Goal: Register for event/course

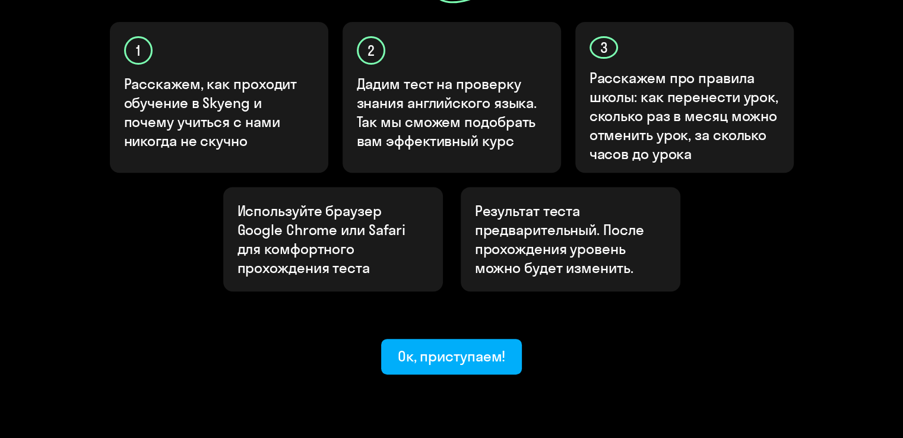
scroll to position [409, 0]
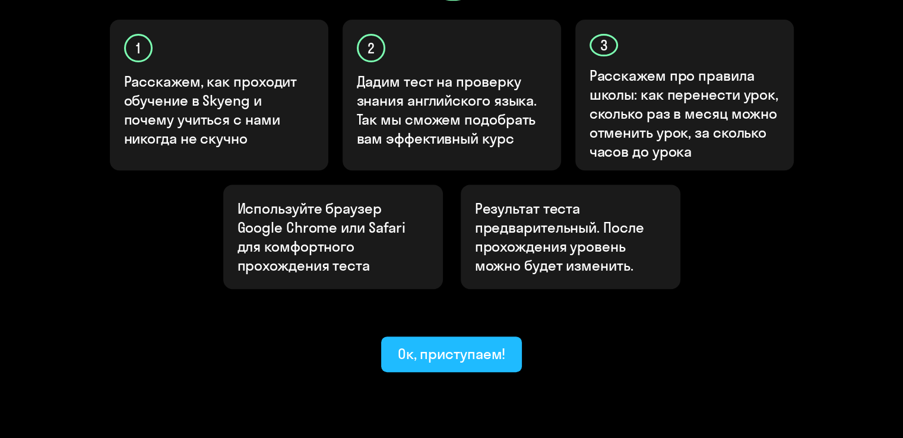
click at [450, 344] on div "Ок, приступаем!" at bounding box center [452, 353] width 108 height 19
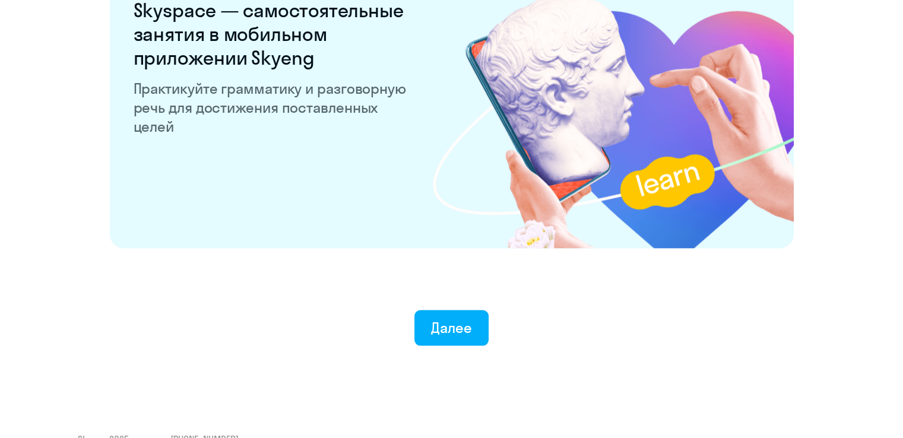
scroll to position [2315, 0]
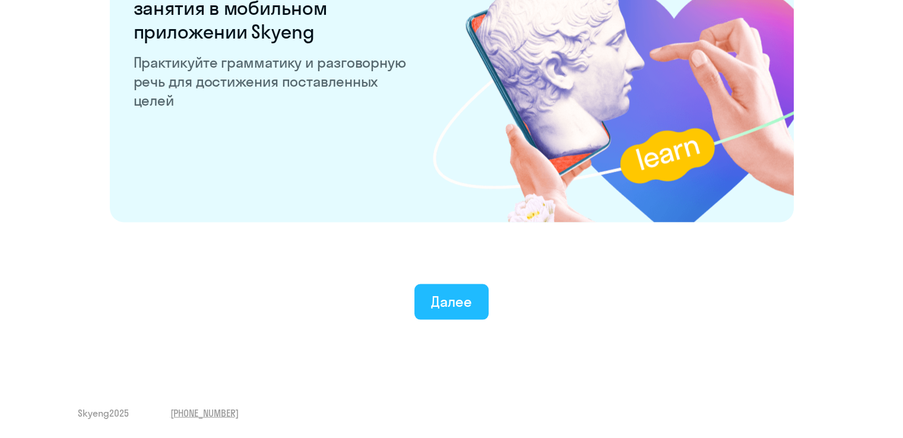
click at [432, 303] on div "Далее" at bounding box center [451, 301] width 41 height 19
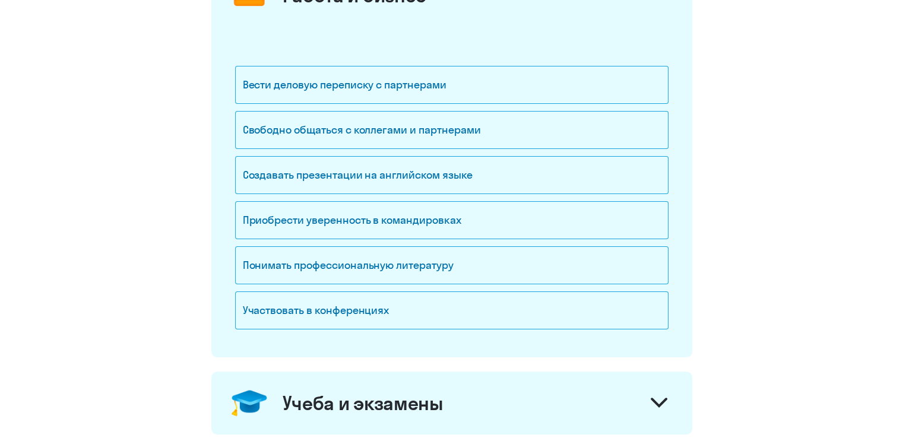
scroll to position [207, 0]
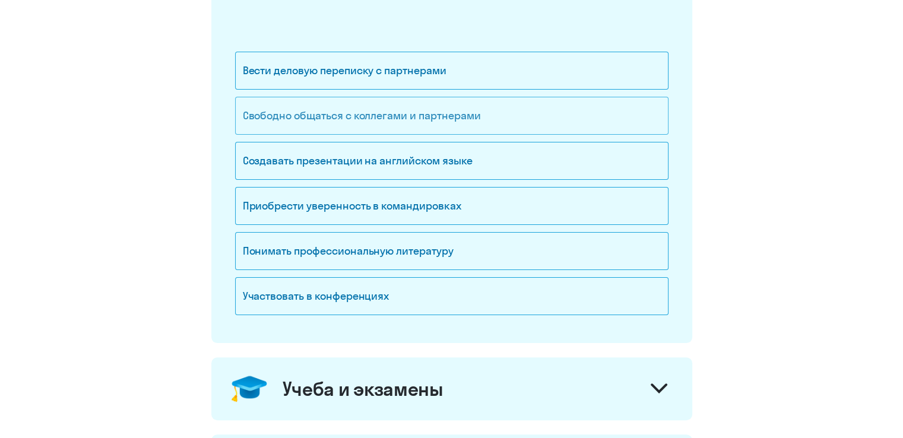
click at [423, 115] on div "Свободно общаться с коллегами и партнерами" at bounding box center [452, 116] width 434 height 38
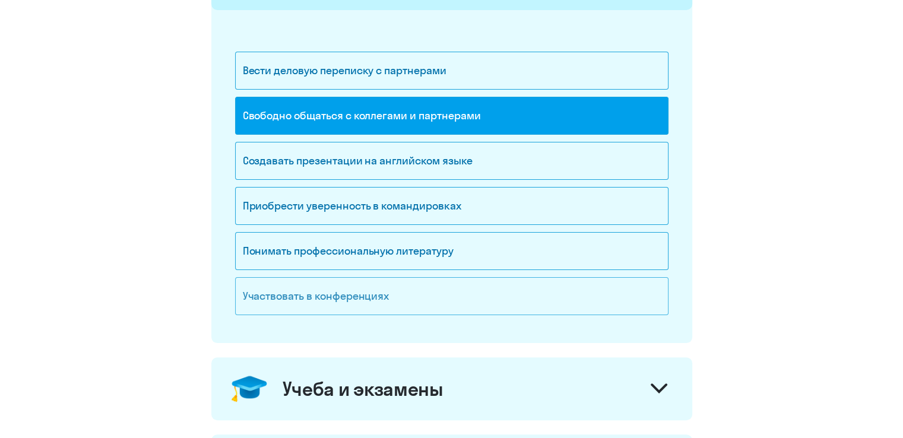
click at [375, 295] on div "Участвовать в конференциях" at bounding box center [452, 296] width 434 height 38
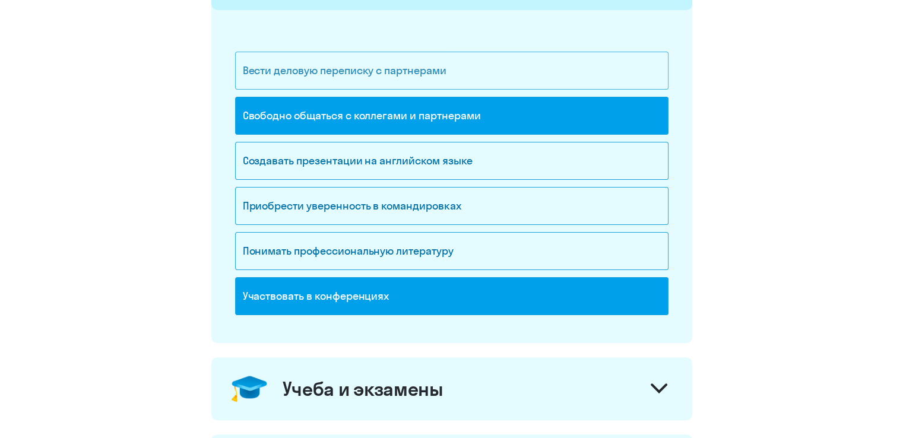
click at [422, 64] on div "Вести деловую переписку с партнерами" at bounding box center [452, 71] width 434 height 38
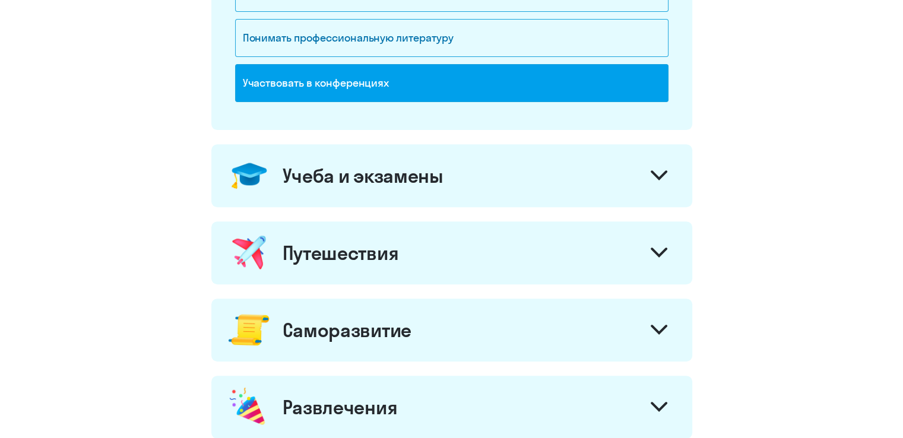
scroll to position [418, 0]
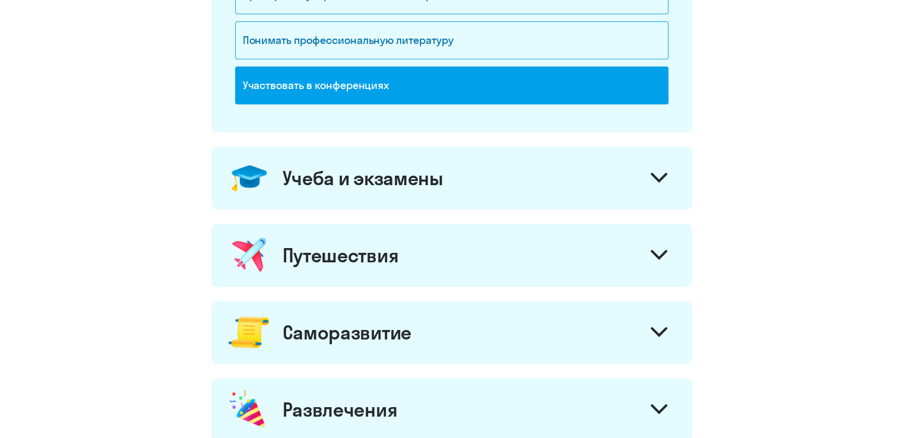
click at [663, 174] on icon at bounding box center [659, 177] width 14 height 7
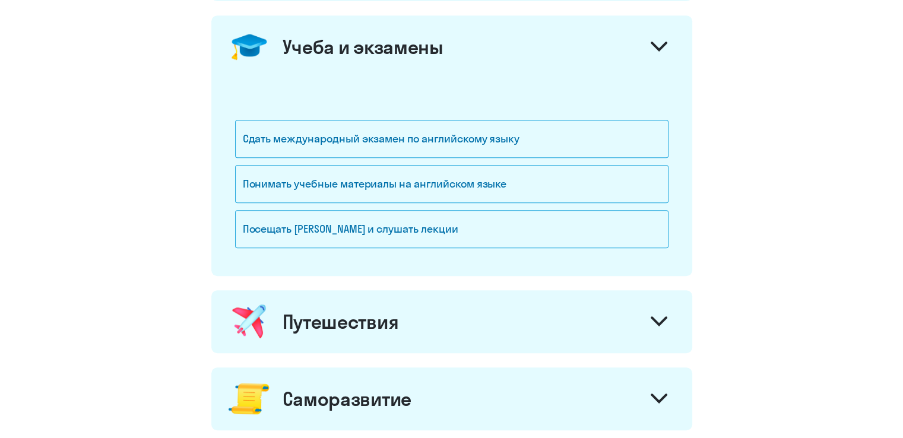
scroll to position [551, 0]
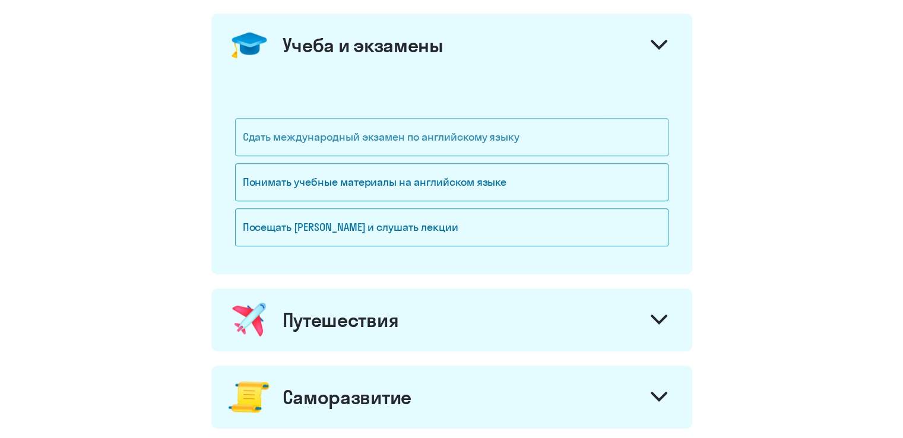
click at [567, 143] on div "Сдать международный экзамен по английскому языку" at bounding box center [452, 137] width 434 height 38
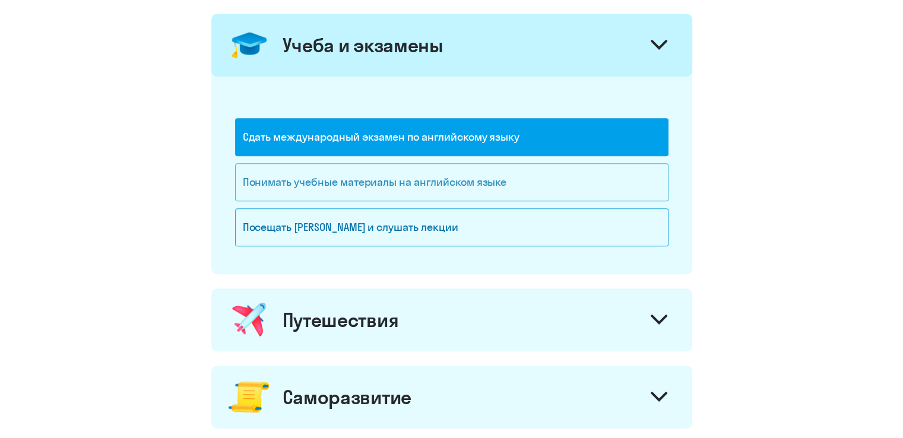
click at [586, 186] on div "Понимать учебные материалы на английском языке" at bounding box center [452, 182] width 434 height 38
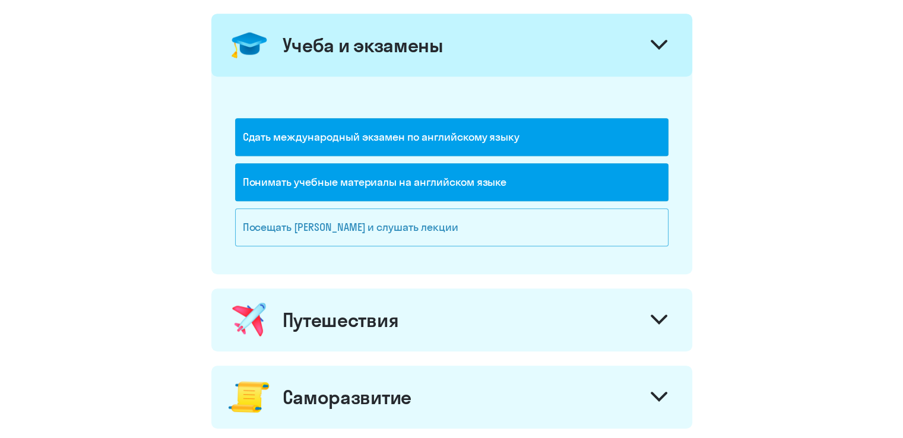
click at [534, 225] on div "Посещать [PERSON_NAME] и слушать лекции" at bounding box center [452, 227] width 434 height 38
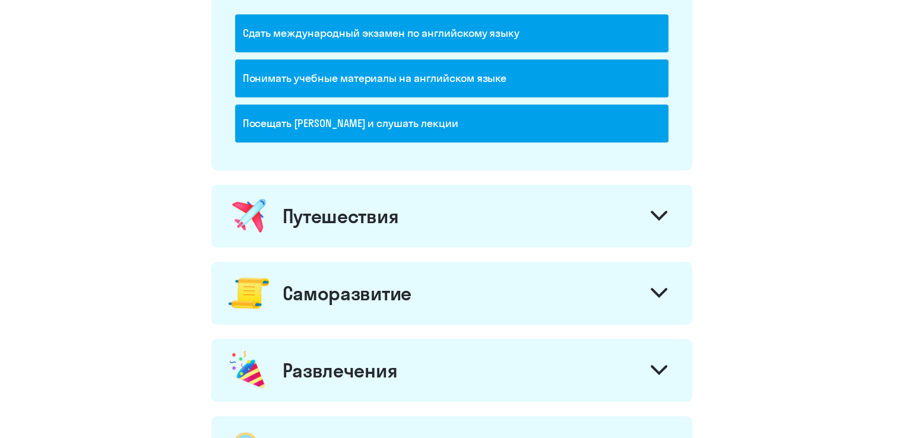
scroll to position [663, 0]
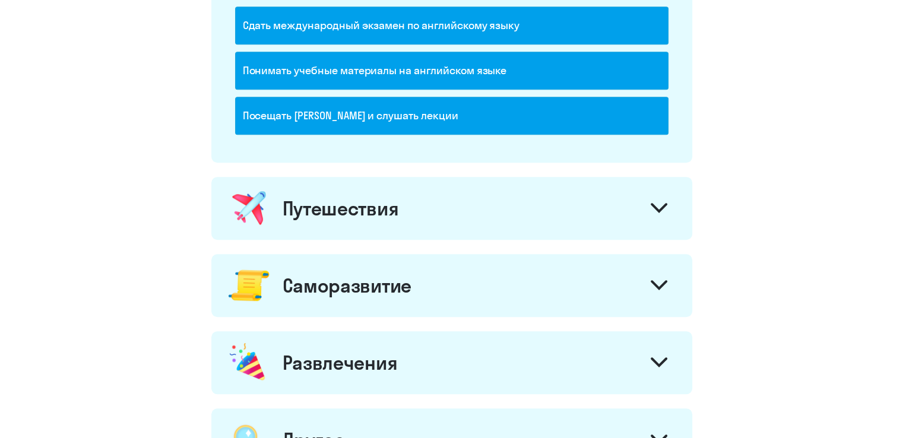
click at [665, 204] on icon at bounding box center [659, 207] width 14 height 7
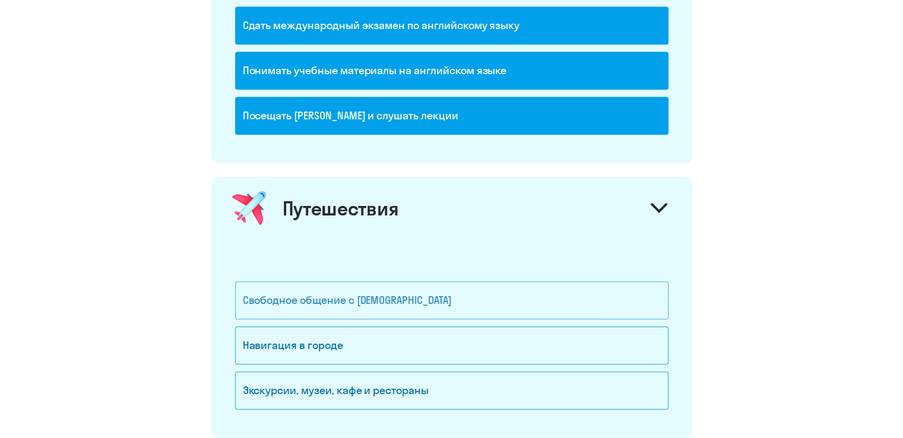
click at [540, 294] on div "Свободное общение с [DEMOGRAPHIC_DATA]" at bounding box center [452, 301] width 434 height 38
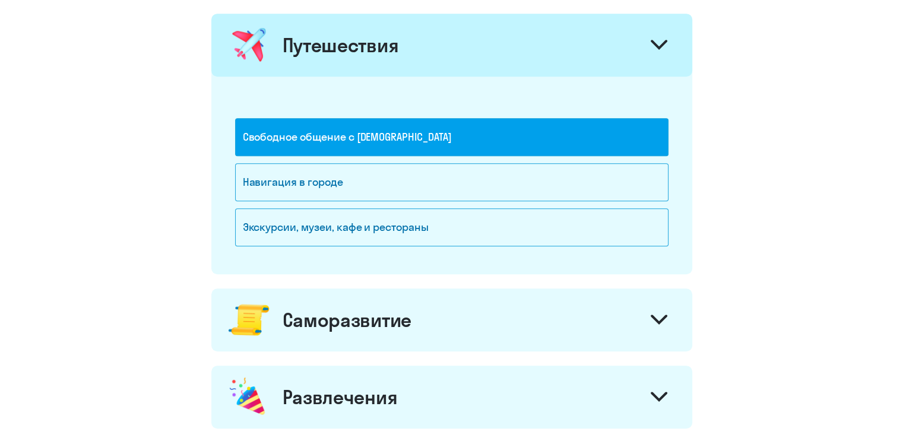
scroll to position [833, 0]
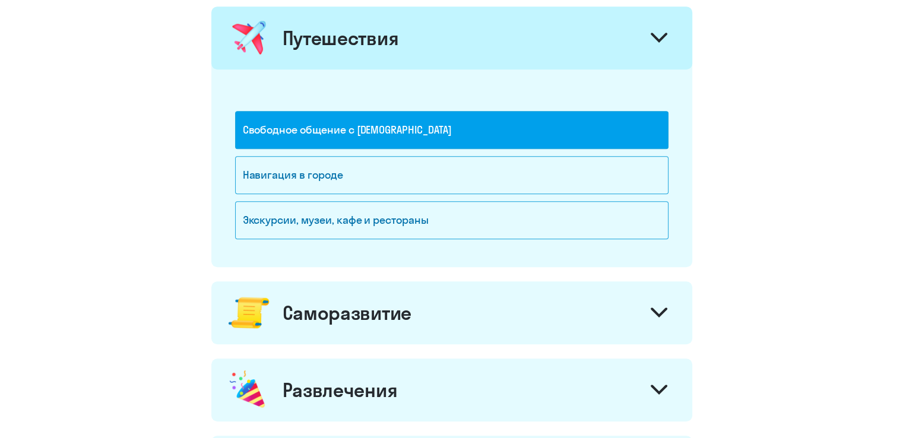
click at [560, 319] on div "Саморазвитие" at bounding box center [451, 313] width 481 height 63
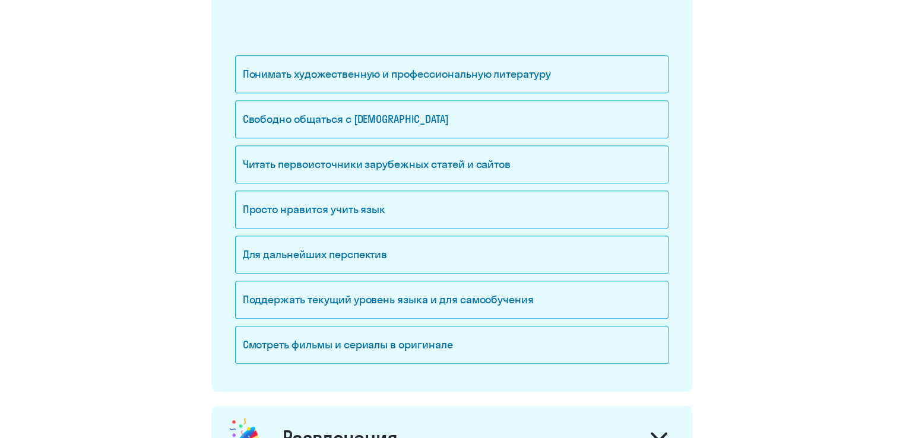
scroll to position [1177, 0]
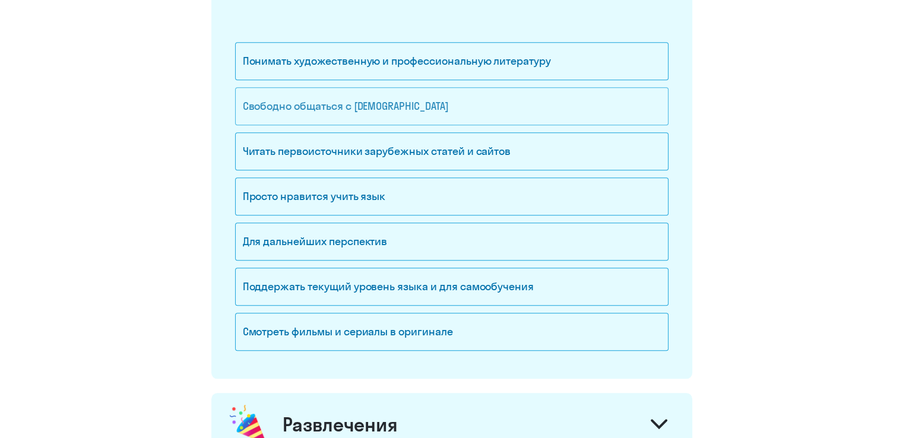
click at [463, 103] on div "Свободно общаться с [DEMOGRAPHIC_DATA]" at bounding box center [452, 106] width 434 height 38
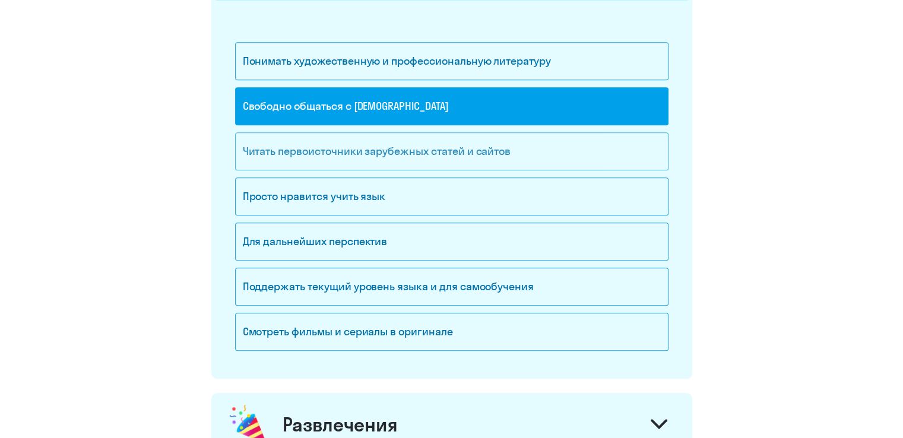
click at [508, 152] on div "Читать первоисточники зарубежных статей и сайтов" at bounding box center [452, 151] width 434 height 38
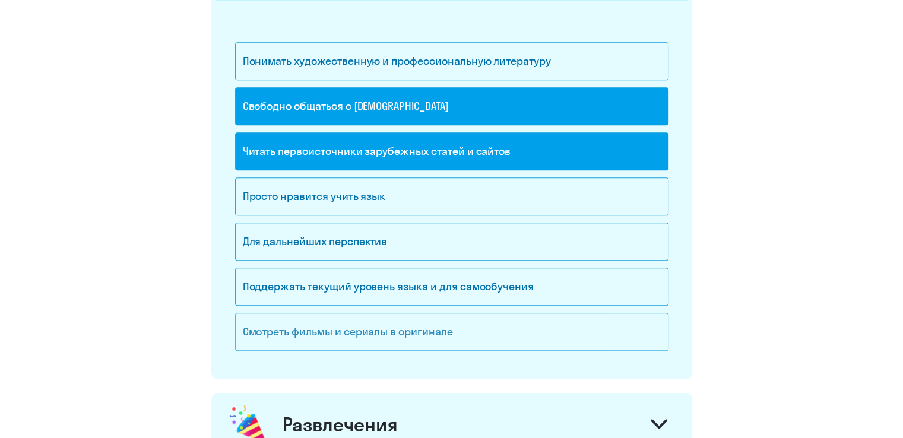
click at [512, 331] on div "Смотреть фильмы и сериалы в оригинале" at bounding box center [452, 332] width 434 height 38
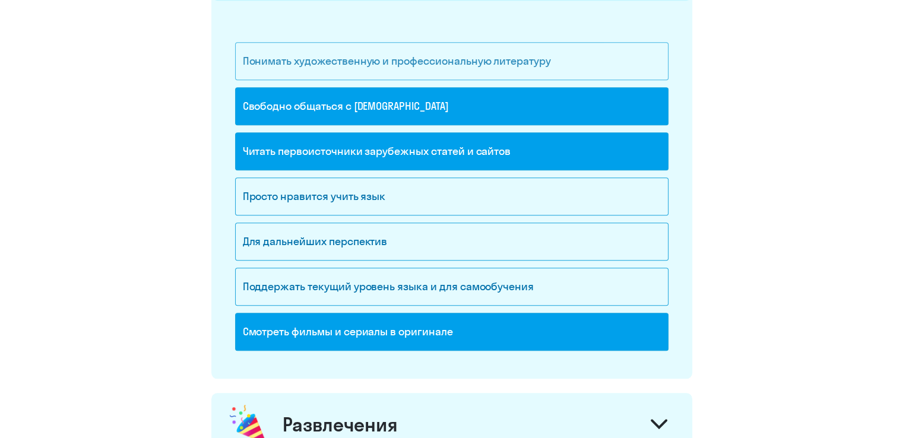
click at [503, 58] on div "Понимать художественную и профессиональную литературу" at bounding box center [452, 61] width 434 height 38
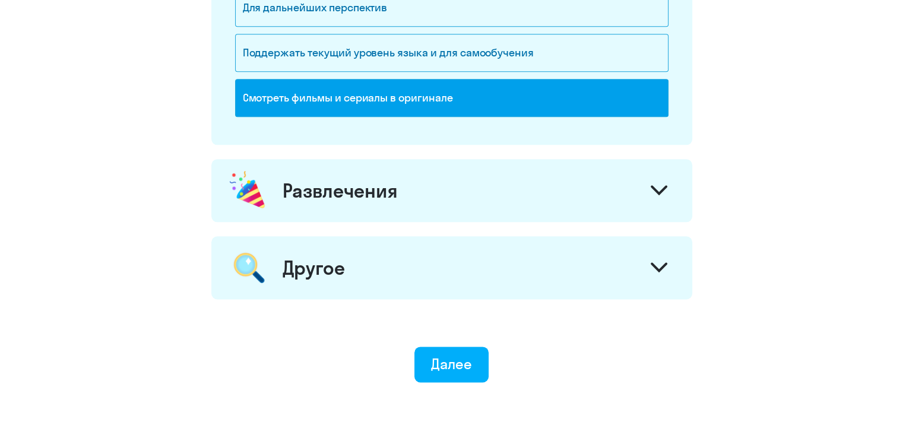
scroll to position [1437, 0]
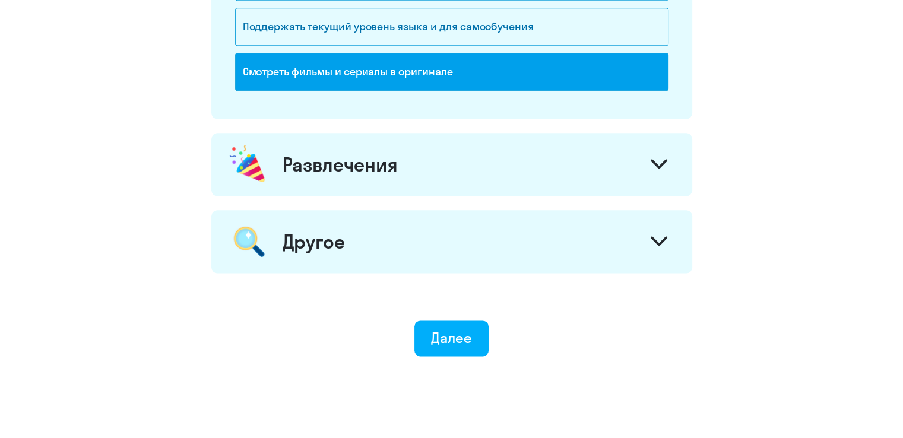
click at [630, 160] on div "Развлечения" at bounding box center [451, 164] width 481 height 63
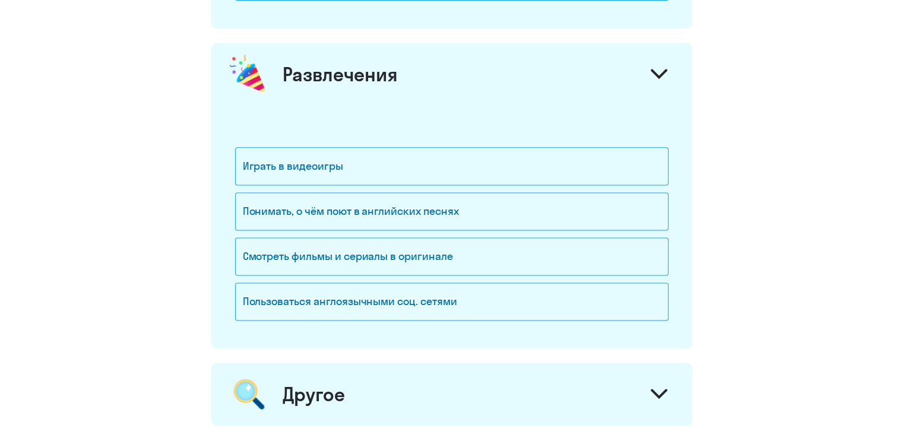
scroll to position [1530, 0]
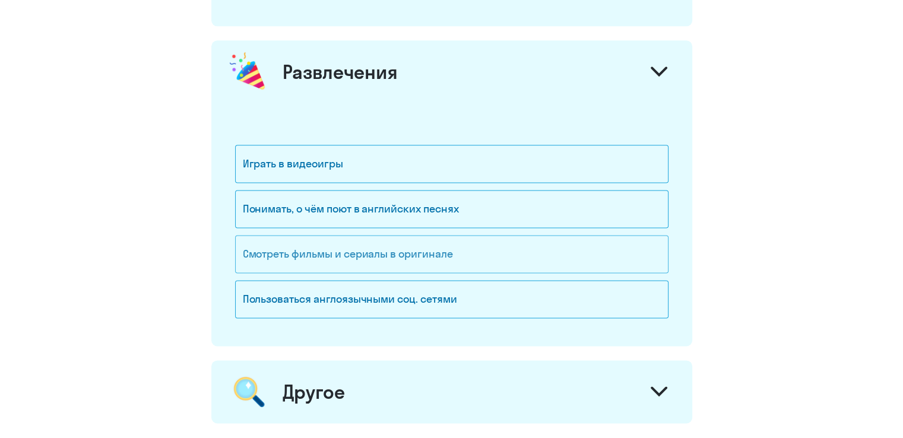
click at [478, 256] on div "Смотреть фильмы и сериалы в оригинале" at bounding box center [452, 254] width 434 height 38
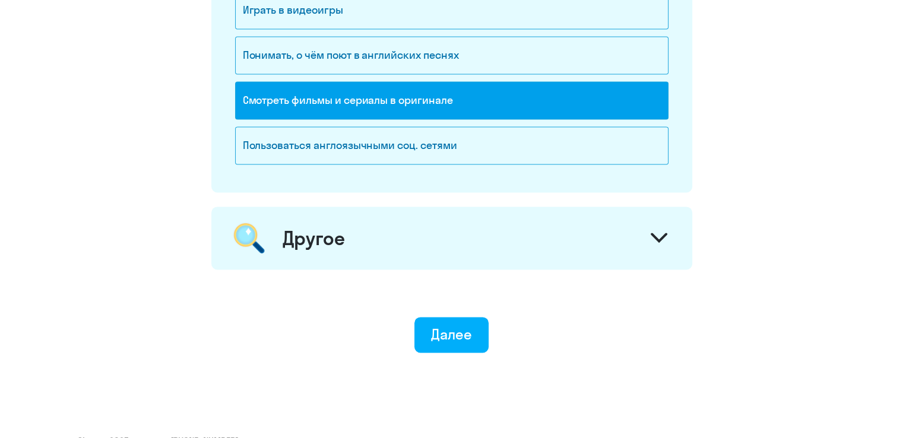
scroll to position [1706, 0]
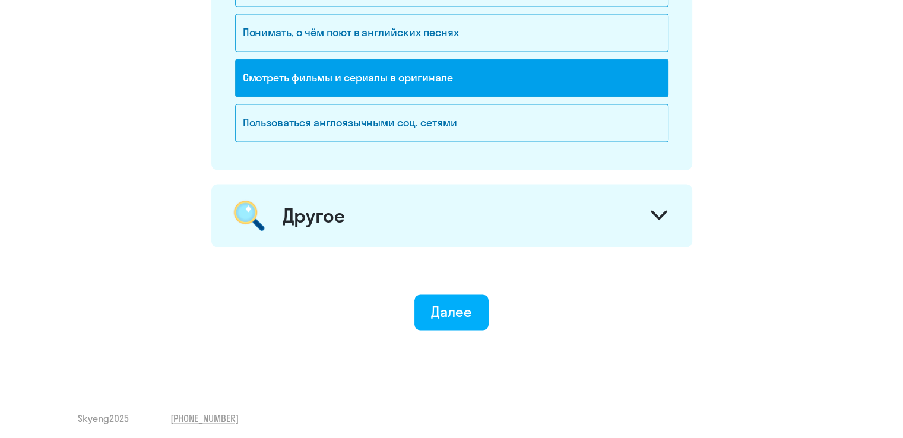
click at [665, 203] on div at bounding box center [659, 217] width 29 height 29
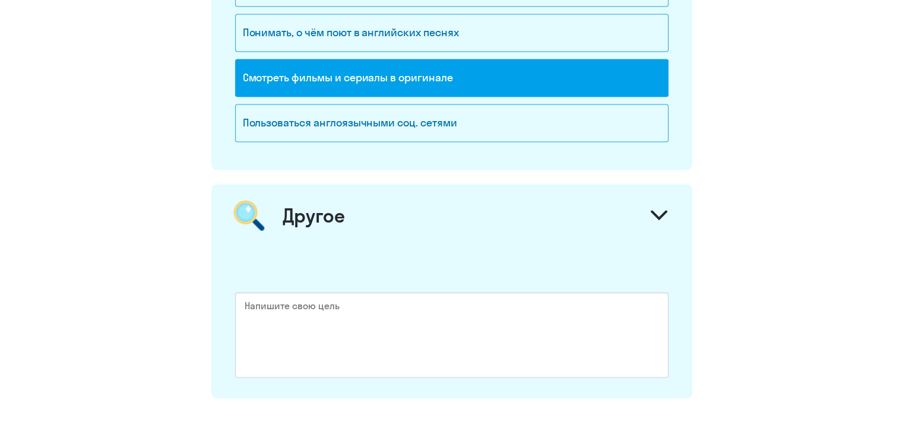
scroll to position [1858, 0]
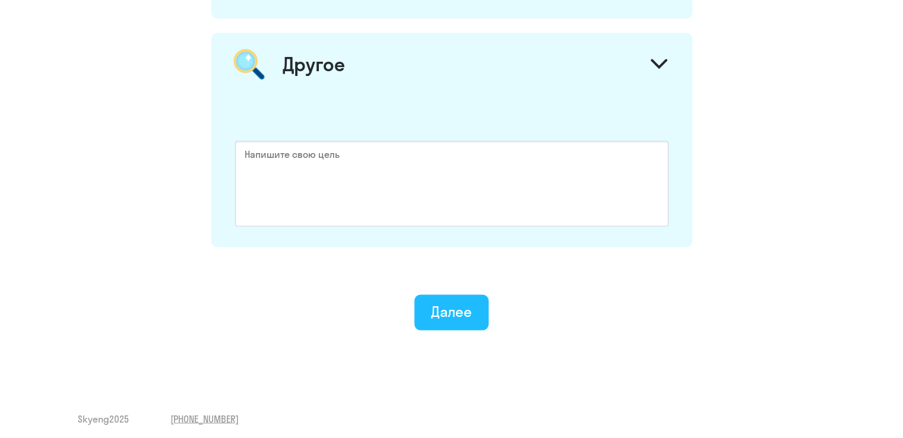
click at [468, 302] on div "Далее" at bounding box center [451, 311] width 41 height 19
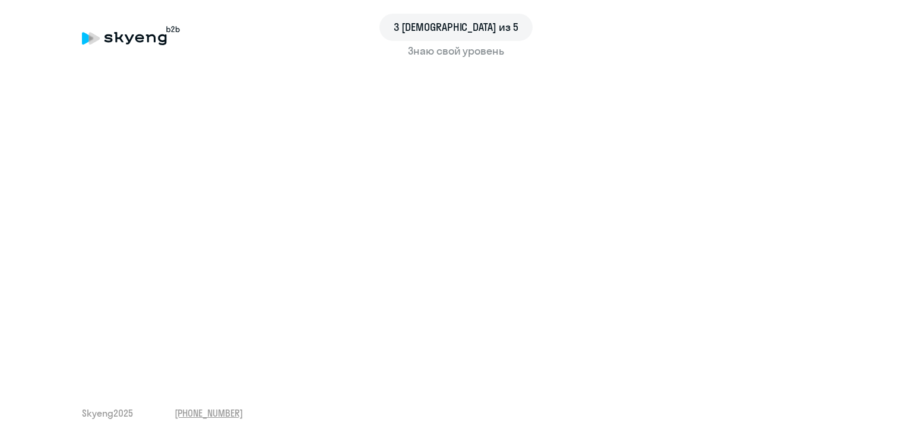
click at [444, 53] on div "Знаю свой уровень" at bounding box center [456, 50] width 748 height 15
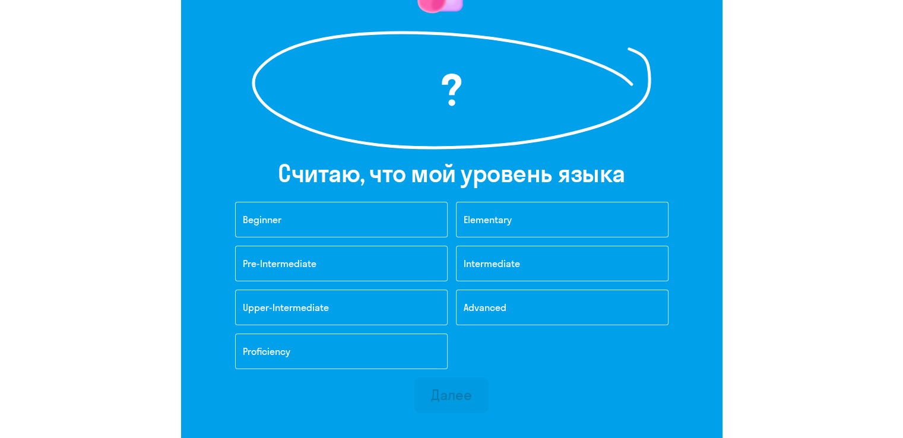
scroll to position [165, 0]
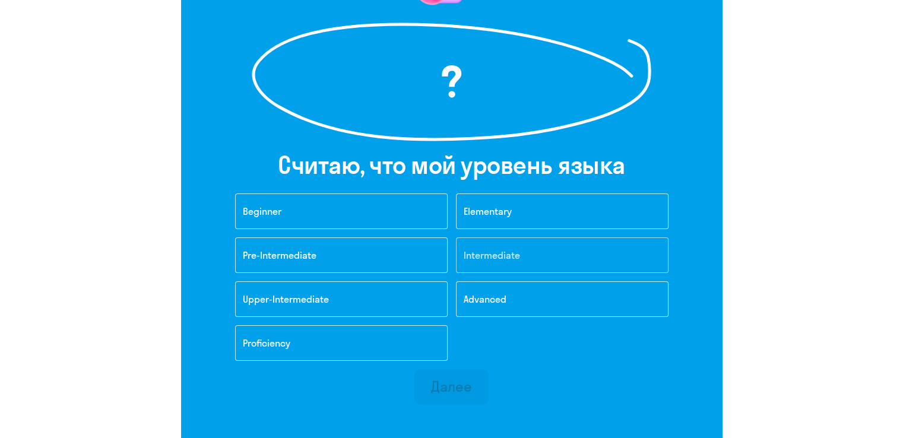
click at [497, 255] on span "Intermediate" at bounding box center [492, 255] width 56 height 12
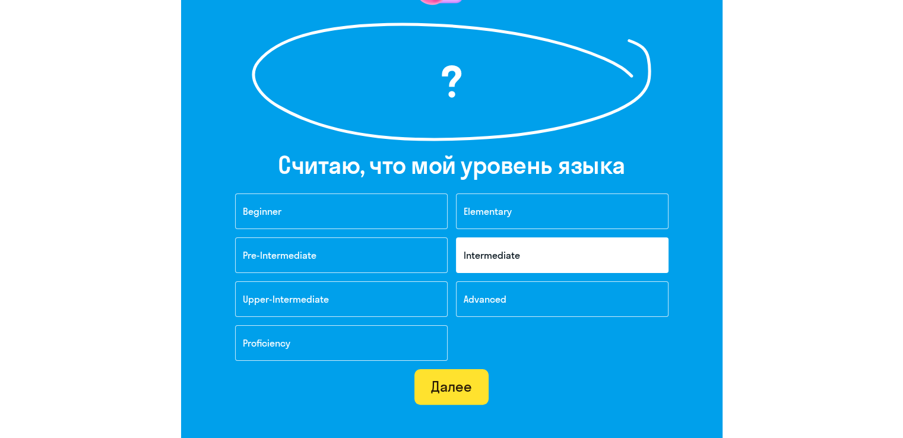
click at [444, 385] on div "Далее" at bounding box center [451, 386] width 41 height 19
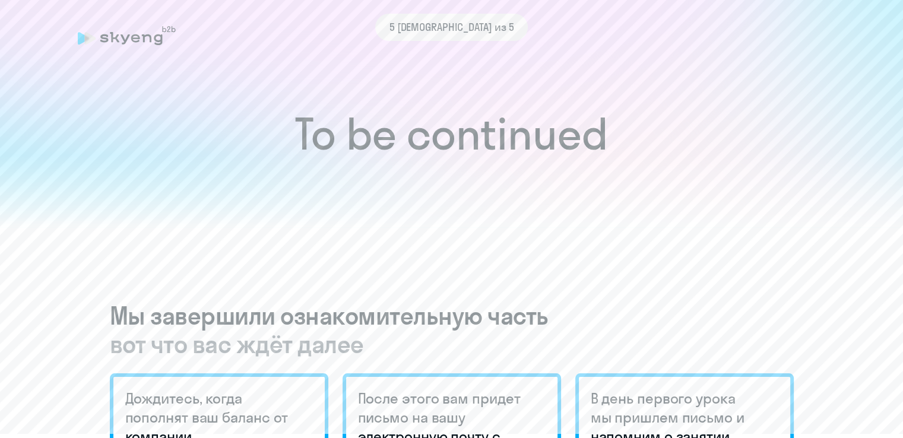
click at [451, 33] on span "5 [DEMOGRAPHIC_DATA] из 5" at bounding box center [452, 27] width 125 height 15
click at [422, 136] on h1 "To be continued" at bounding box center [452, 134] width 856 height 42
click at [134, 35] on div "5 [DEMOGRAPHIC_DATA] из 5" at bounding box center [452, 27] width 748 height 27
click at [84, 36] on div "5 [DEMOGRAPHIC_DATA] из 5" at bounding box center [452, 27] width 748 height 27
